Goal: Information Seeking & Learning: Learn about a topic

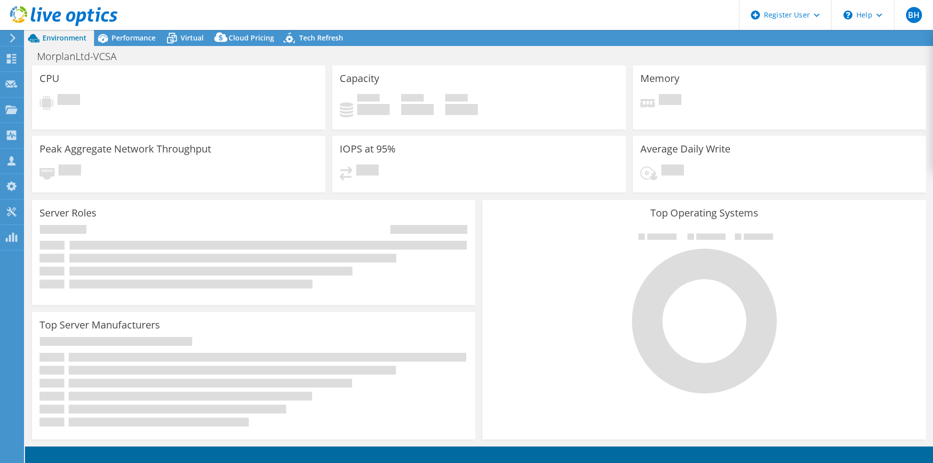
select select "USD"
select select "EULondon"
select select "GBP"
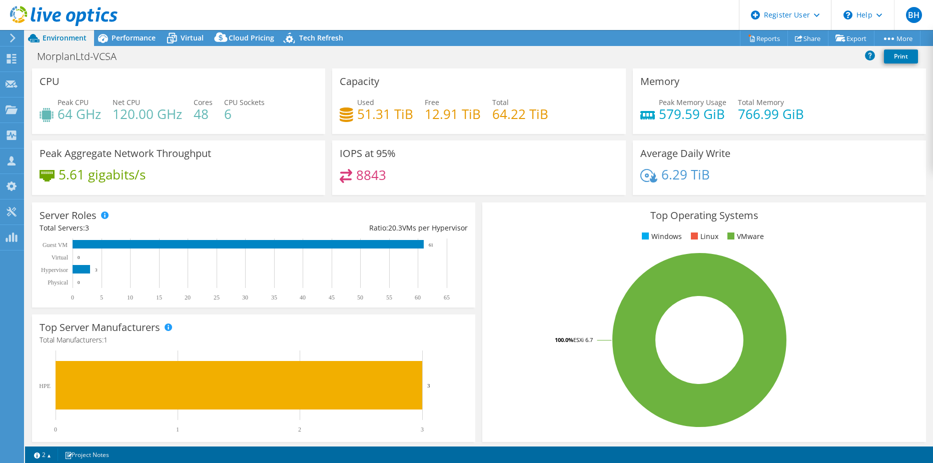
click at [372, 175] on h4 "8843" at bounding box center [371, 175] width 30 height 11
copy h4 "8843"
click at [427, 190] on div "8843" at bounding box center [479, 180] width 278 height 22
click at [432, 199] on div "Server Roles Physical Servers represent bare metal servers that were targets of…" at bounding box center [254, 255] width 450 height 112
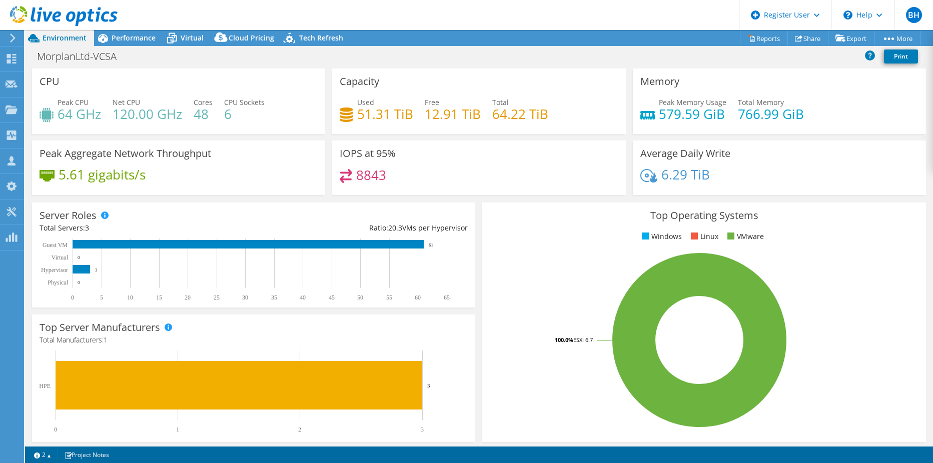
click at [517, 169] on div "8843" at bounding box center [479, 180] width 278 height 22
click at [441, 170] on div "8843" at bounding box center [479, 180] width 278 height 22
click at [498, 277] on rect at bounding box center [699, 340] width 419 height 175
drag, startPoint x: 138, startPoint y: 38, endPoint x: 187, endPoint y: 48, distance: 50.5
click at [139, 38] on span "Performance" at bounding box center [134, 38] width 44 height 10
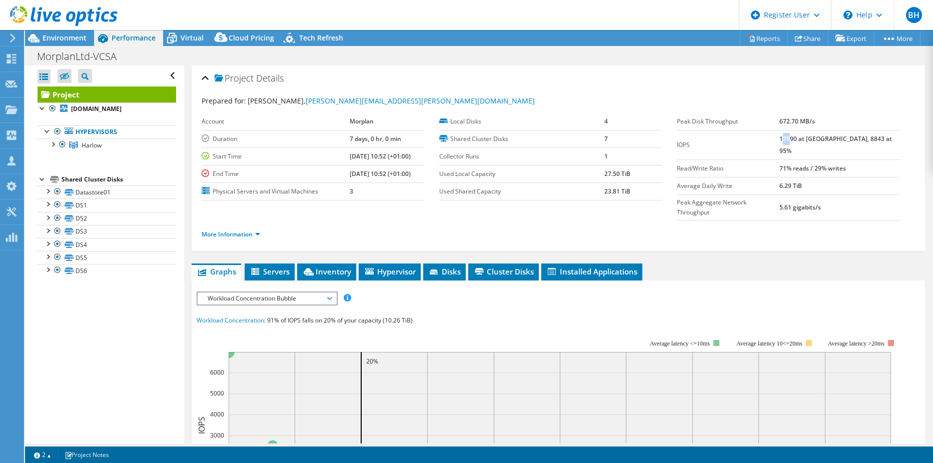
drag, startPoint x: 803, startPoint y: 143, endPoint x: 809, endPoint y: 143, distance: 6.0
click at [809, 143] on b "17990 at [GEOGRAPHIC_DATA], 8843 at 95%" at bounding box center [835, 145] width 113 height 21
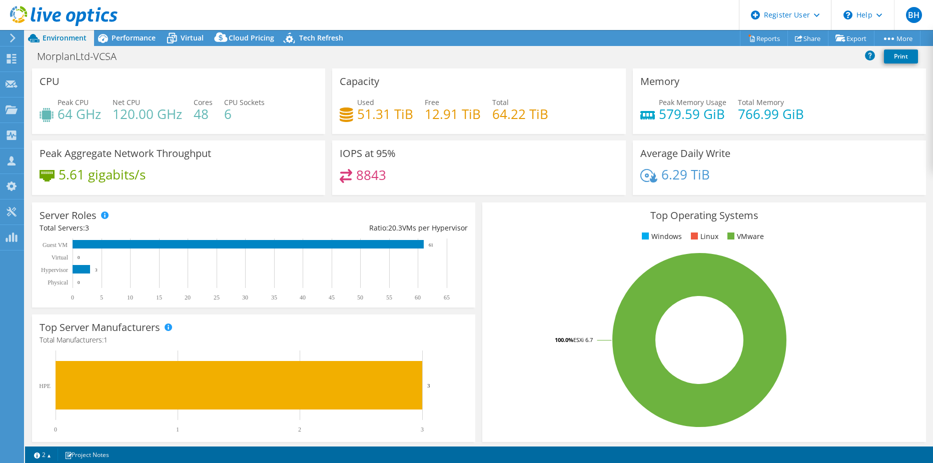
select select "EULondon"
select select "GBP"
